Goal: Information Seeking & Learning: Learn about a topic

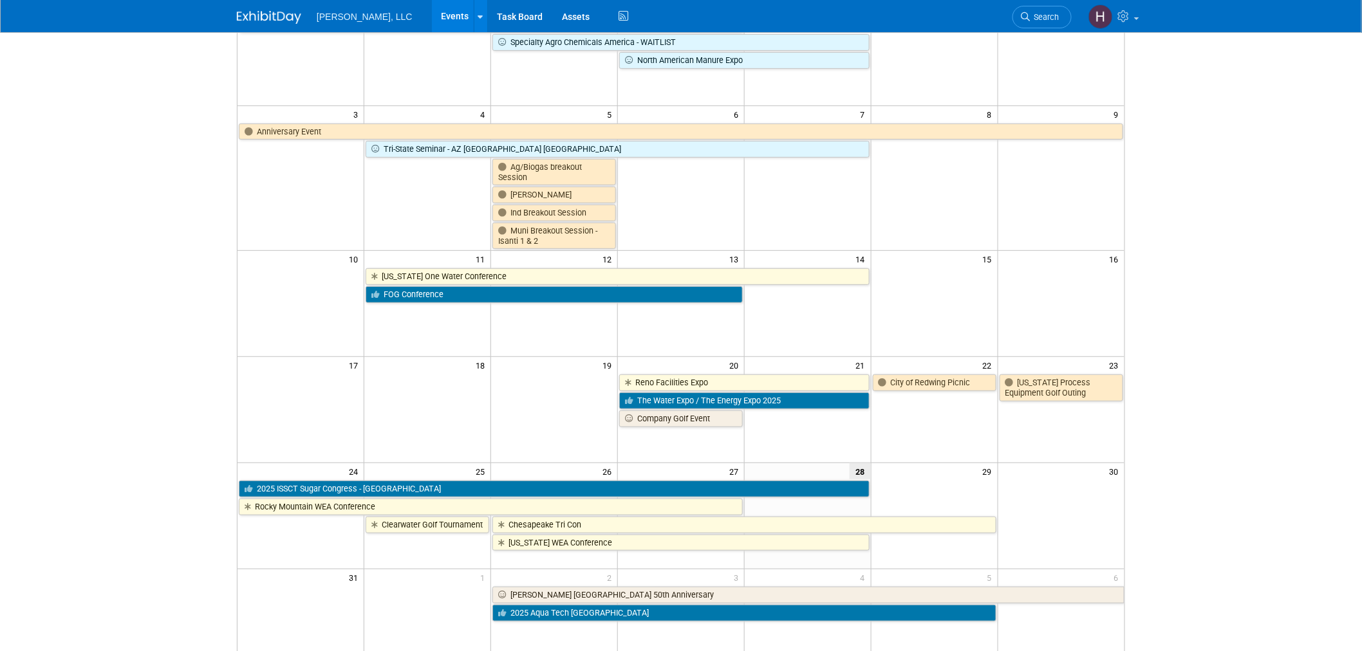
scroll to position [23, 0]
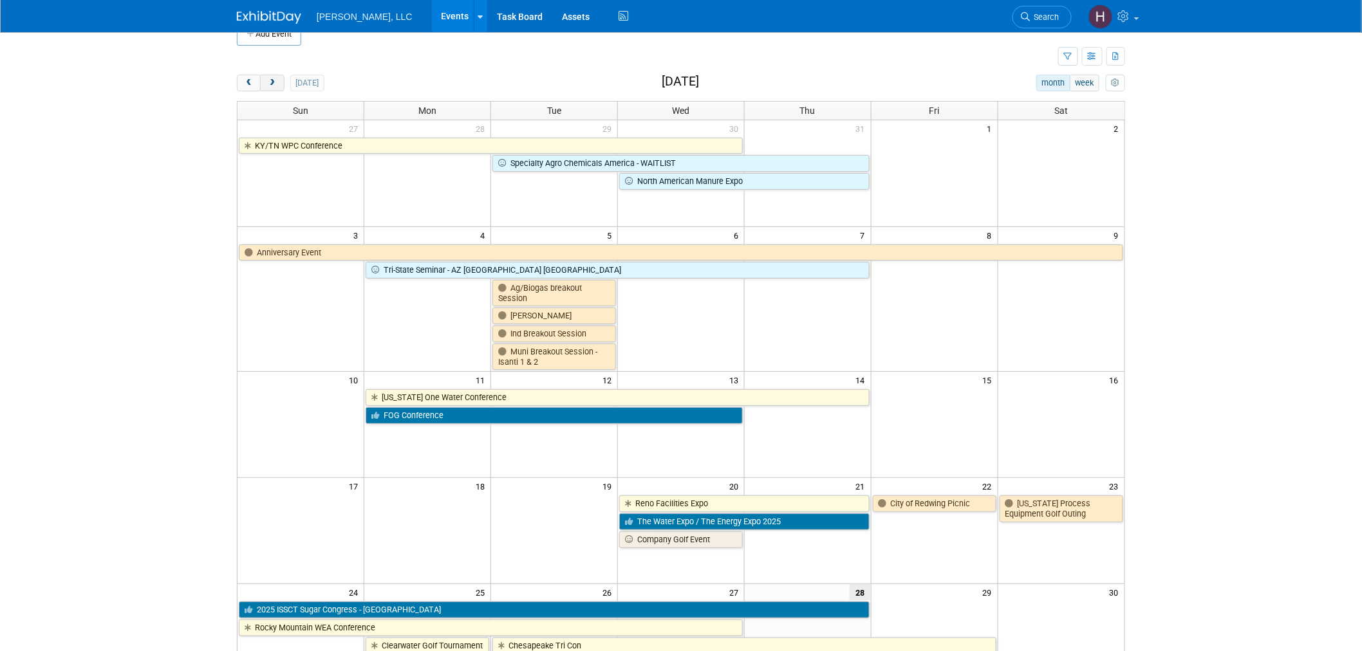
click at [264, 80] on button "next" at bounding box center [272, 83] width 24 height 17
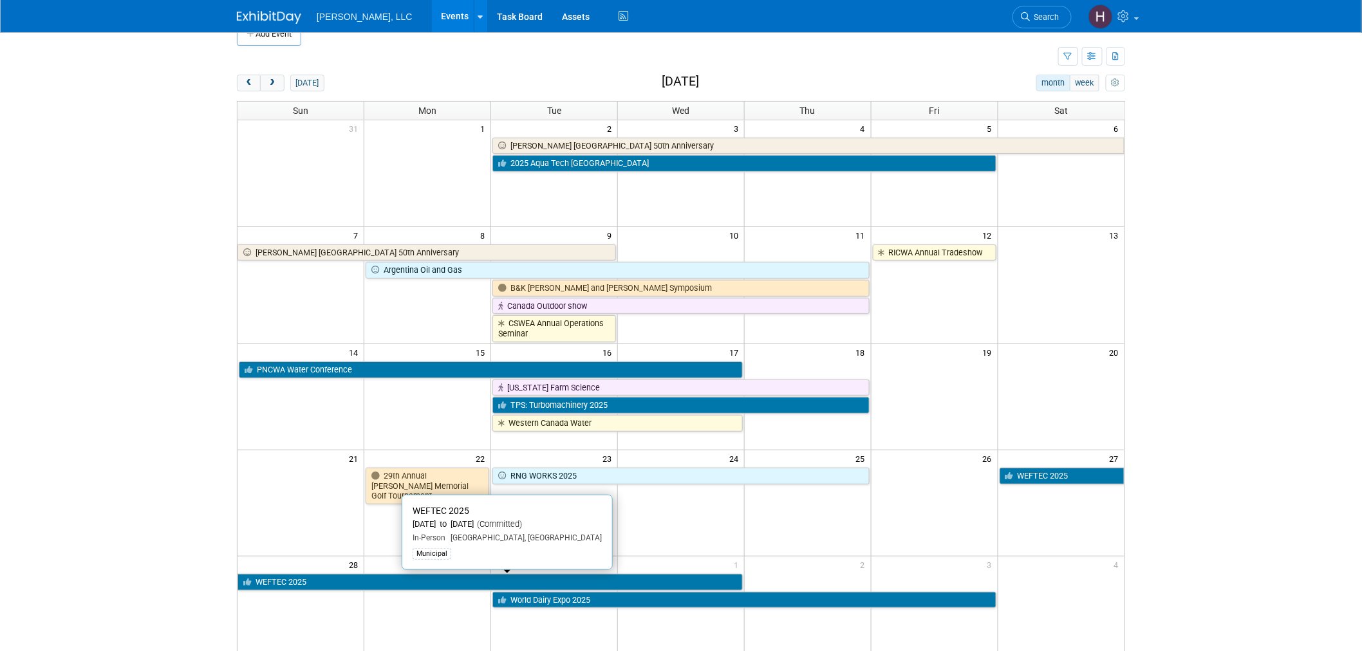
click at [573, 576] on link "WEFTEC 2025" at bounding box center [489, 582] width 505 height 17
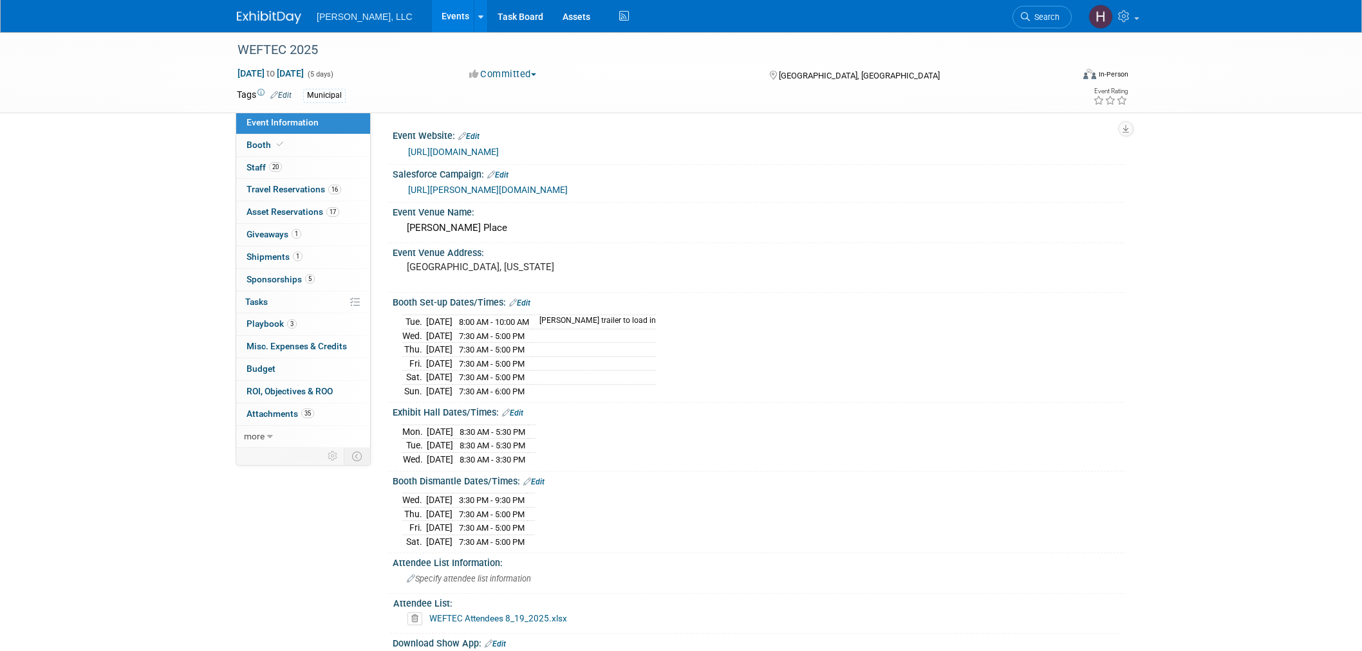
select select "Municipal"
click at [432, 24] on link "Events" at bounding box center [455, 16] width 47 height 32
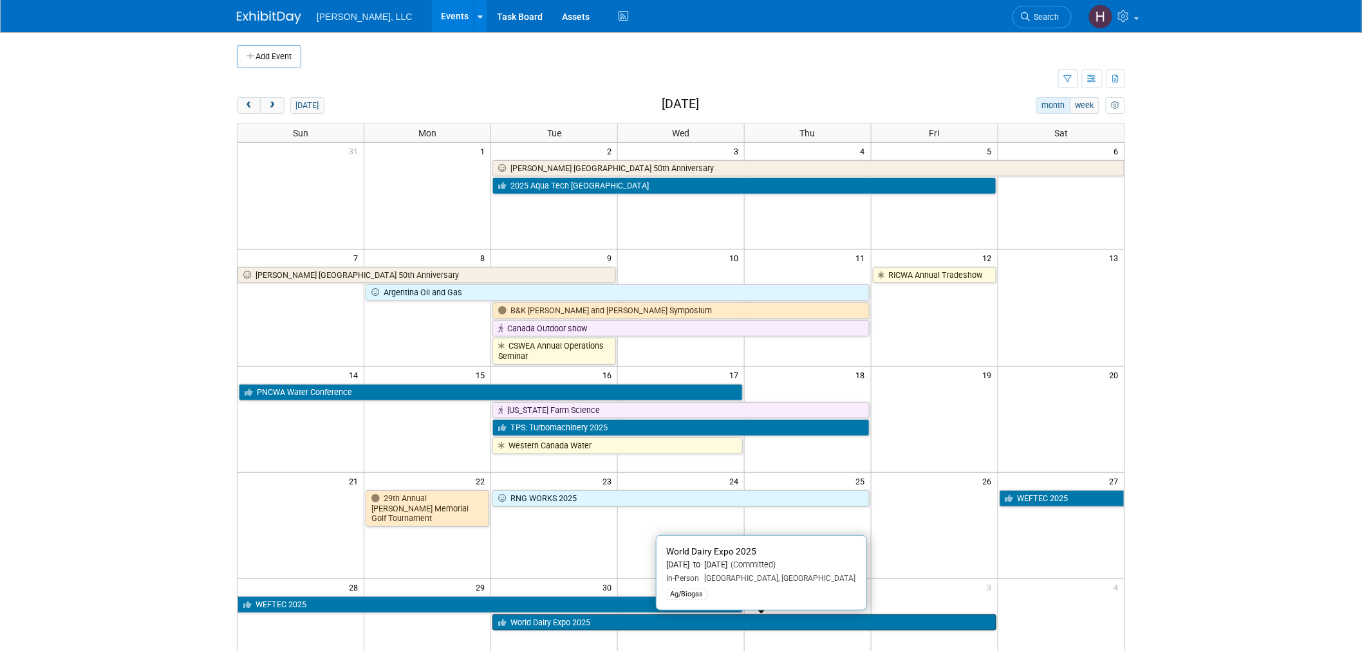
click at [595, 622] on link "World Dairy Expo 2025" at bounding box center [743, 623] width 503 height 17
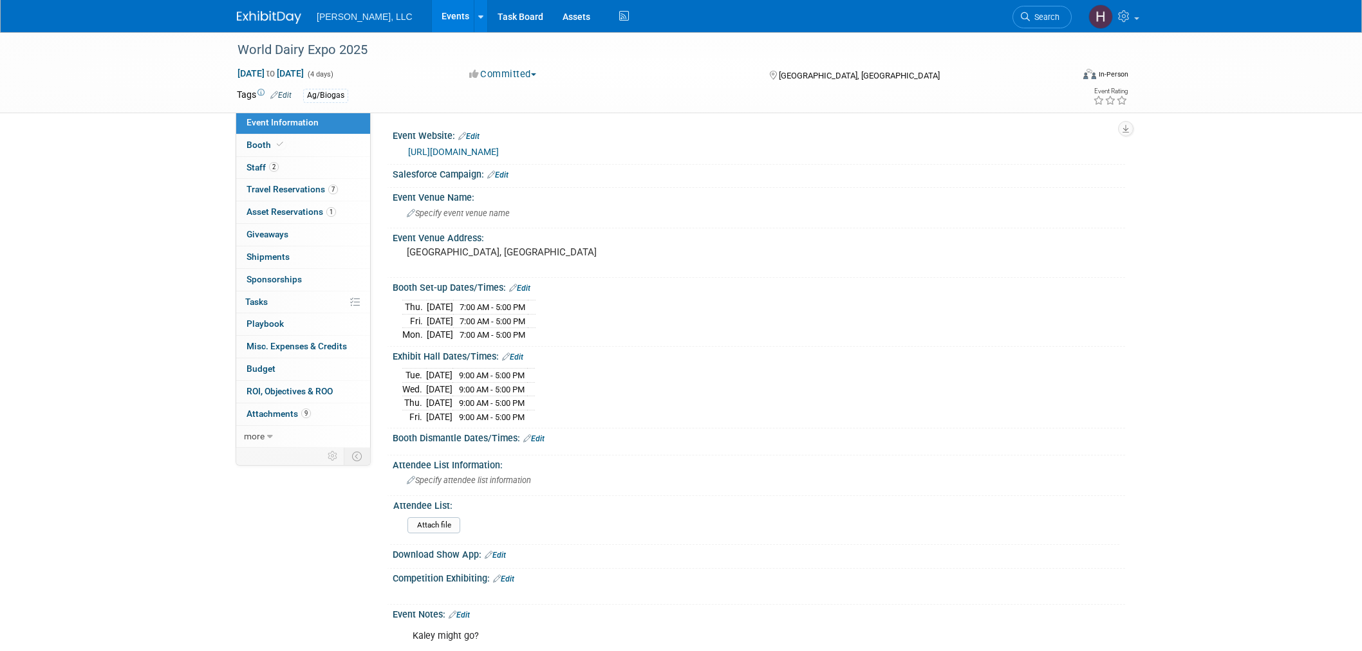
select select "Ag/Biogas"
click at [267, 191] on span "Travel Reservations 7" at bounding box center [292, 189] width 91 height 10
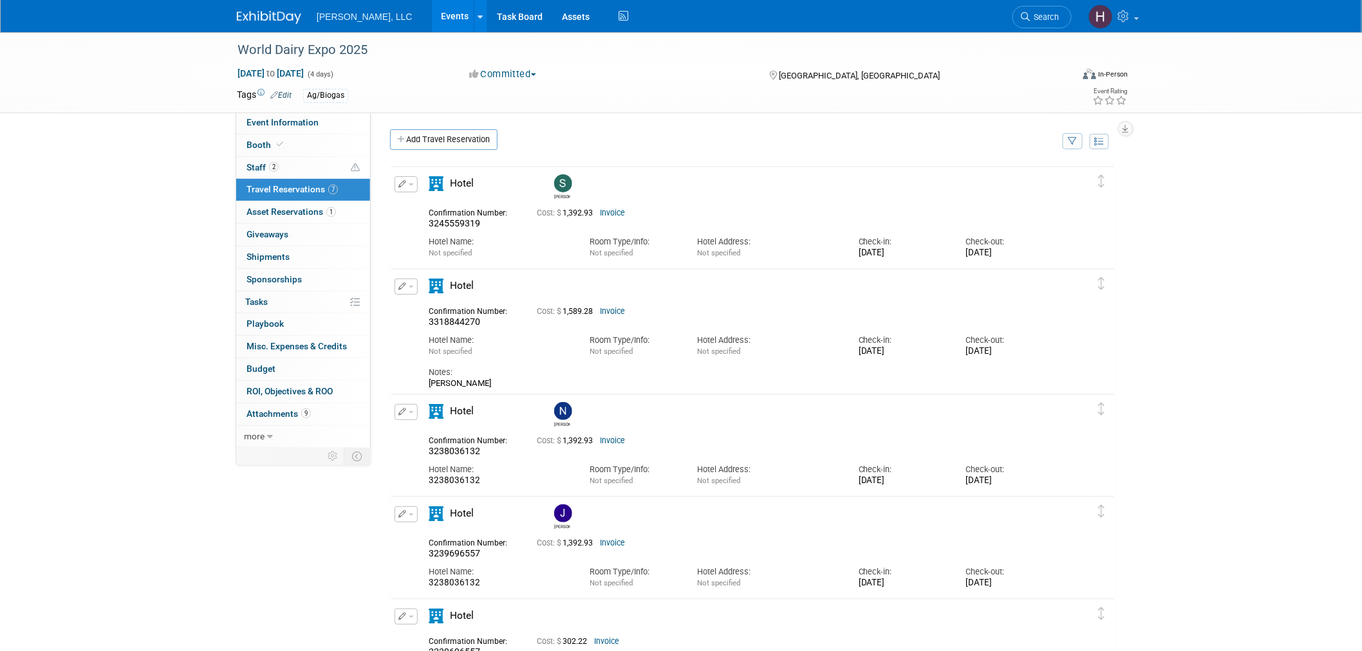
click at [432, 10] on link "Events" at bounding box center [455, 16] width 47 height 32
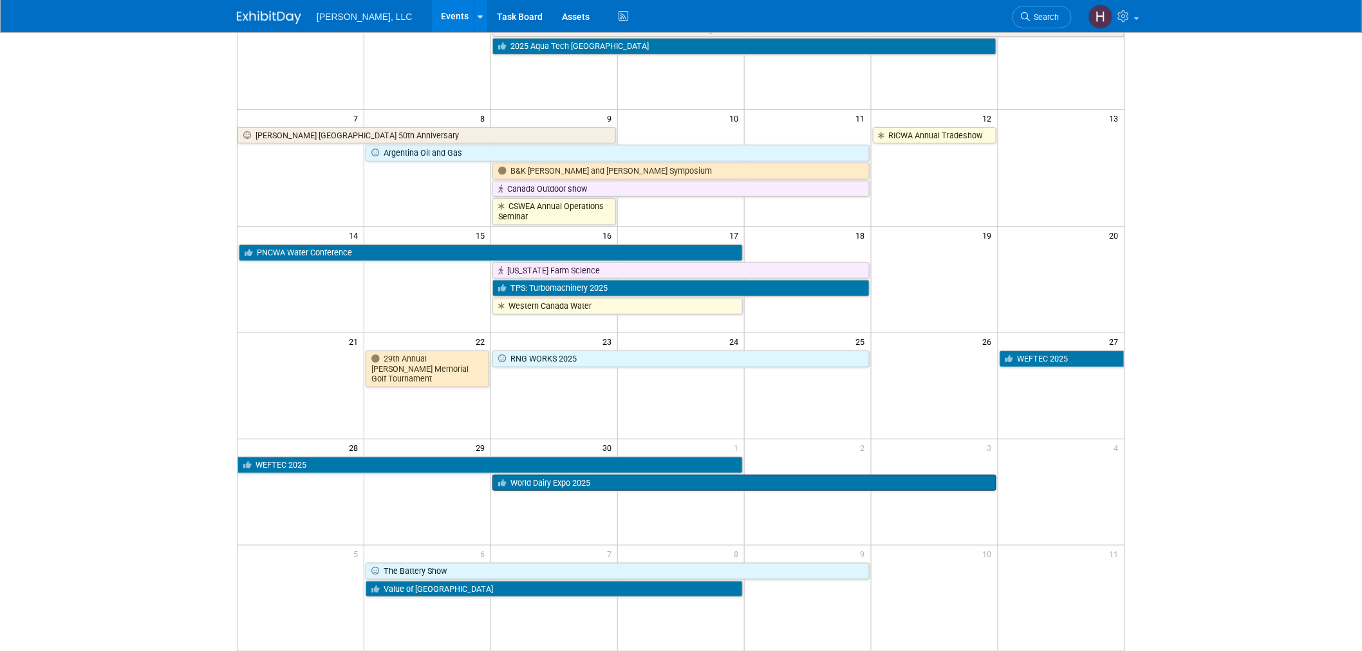
scroll to position [143, 0]
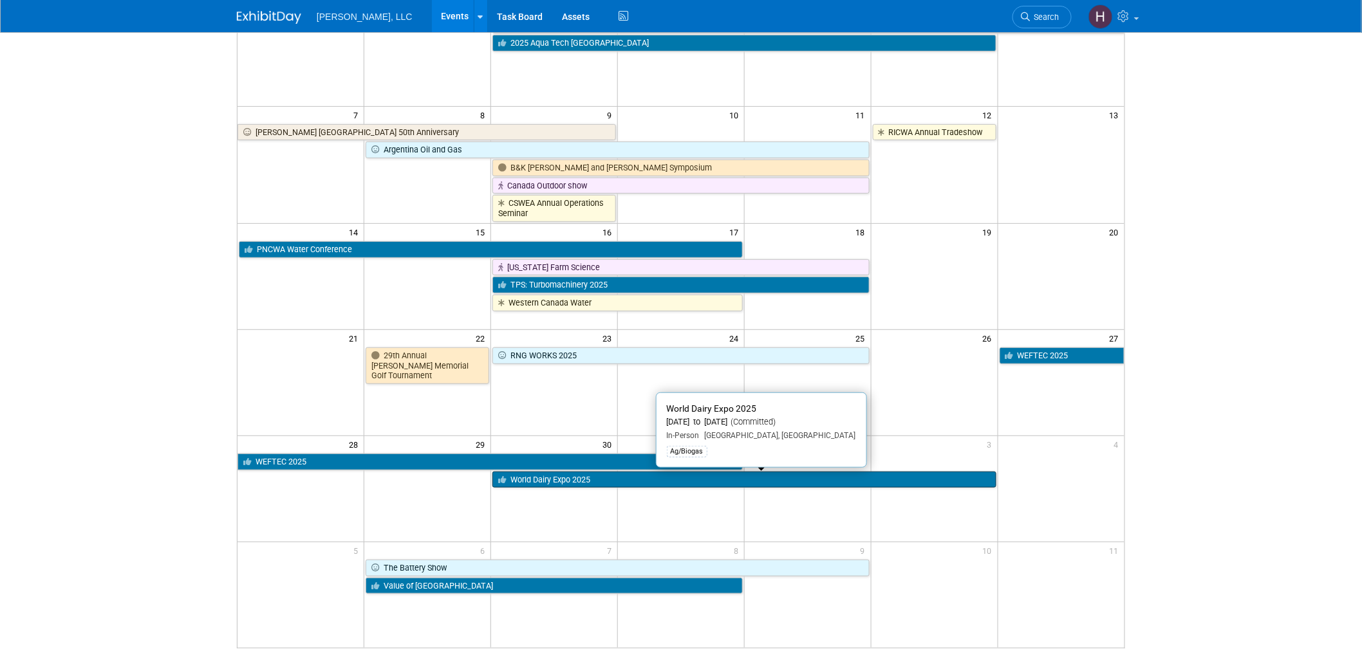
click at [753, 479] on link "World Dairy Expo 2025" at bounding box center [743, 480] width 503 height 17
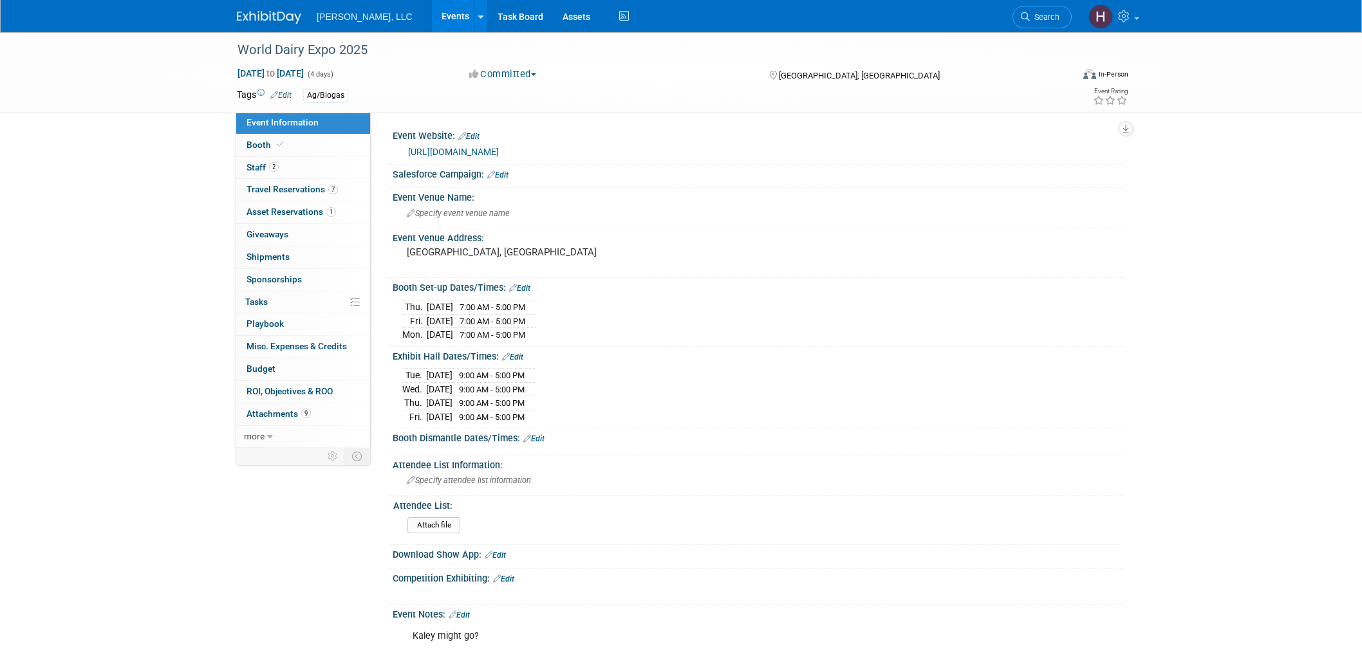
select select "Ag/Biogas"
click at [432, 14] on link "Events" at bounding box center [455, 16] width 47 height 32
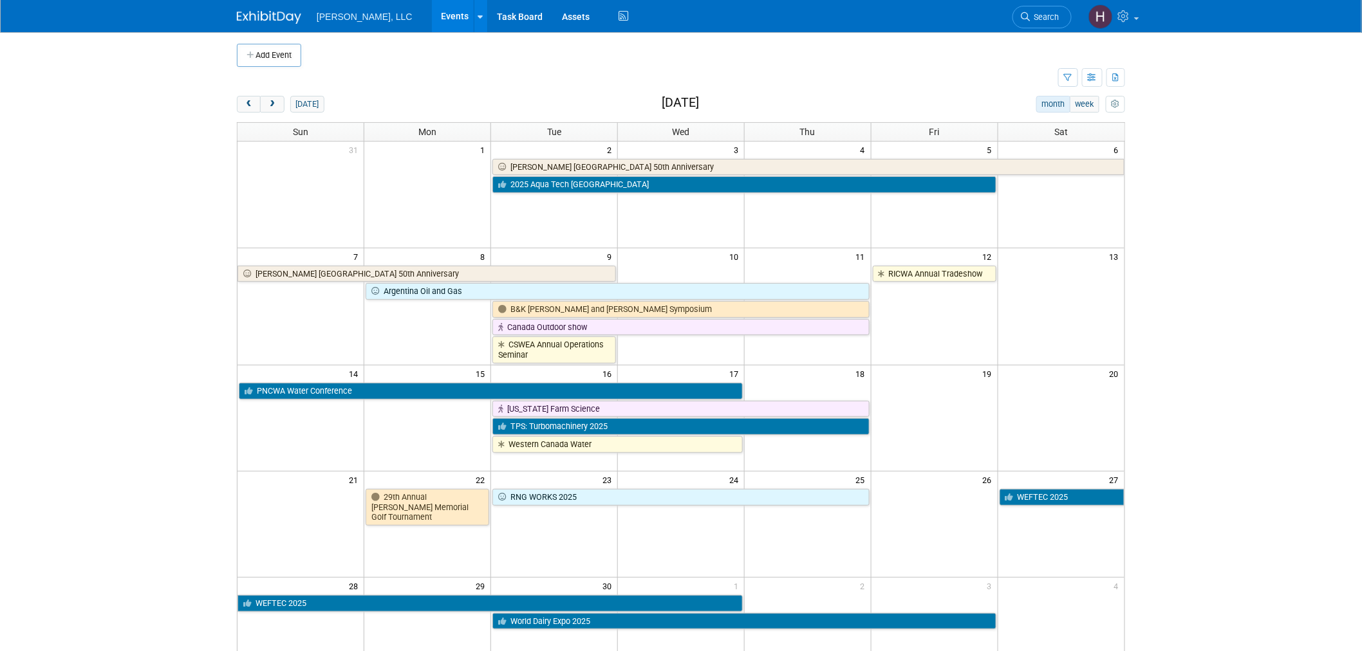
scroll to position [281, 0]
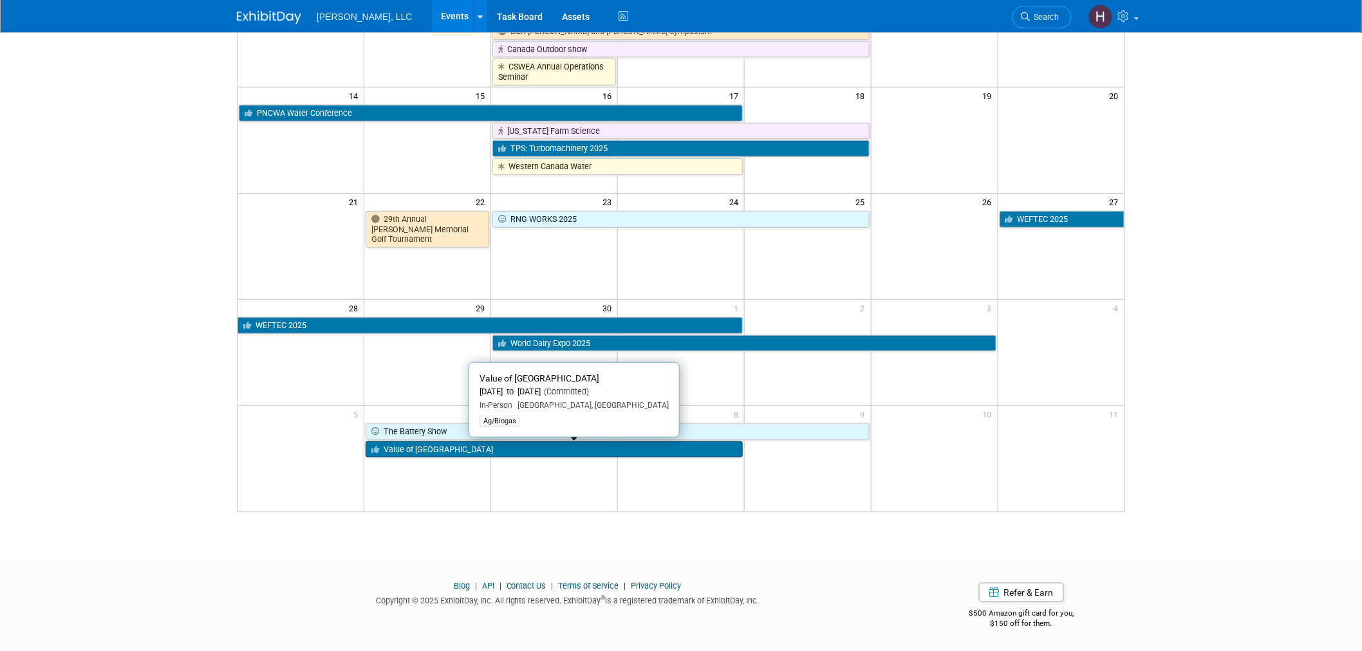
click at [642, 447] on link "Value of [GEOGRAPHIC_DATA]" at bounding box center [554, 450] width 377 height 17
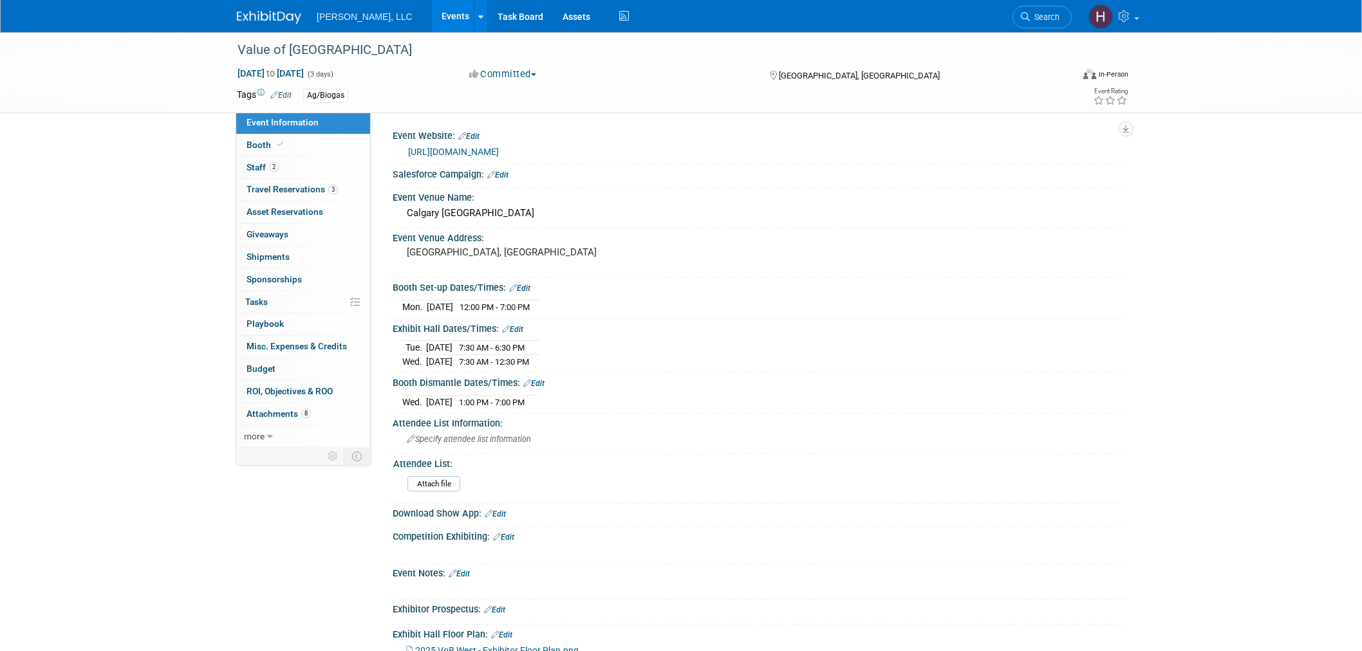
select select "Ag/Biogas"
click at [290, 188] on span "Travel Reservations 3" at bounding box center [292, 189] width 91 height 10
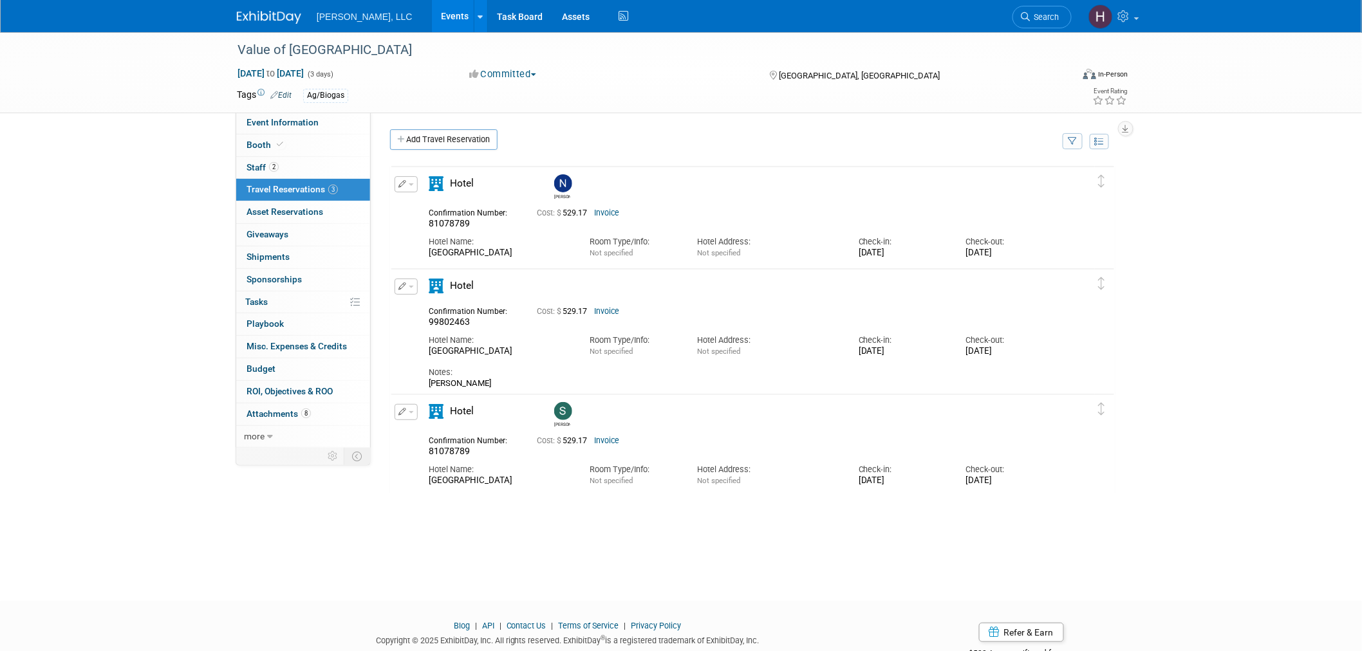
click at [432, 15] on link "Events" at bounding box center [455, 16] width 47 height 32
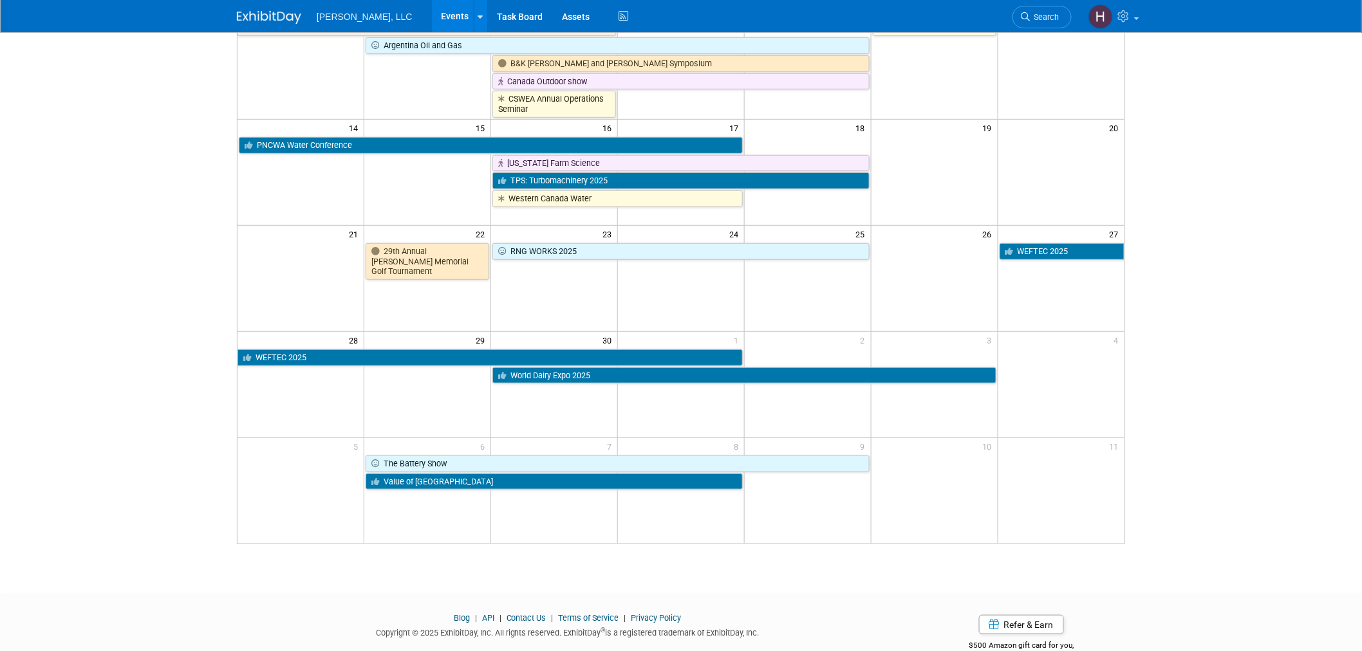
scroll to position [281, 0]
